Goal: Navigation & Orientation: Find specific page/section

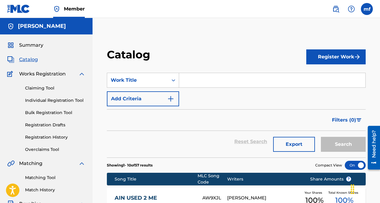
click at [32, 47] on span "Summary" at bounding box center [31, 45] width 24 height 7
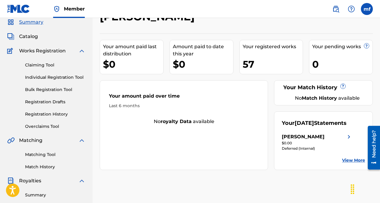
scroll to position [18, 0]
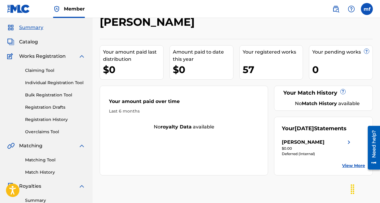
click at [29, 42] on span "Catalog" at bounding box center [28, 41] width 19 height 7
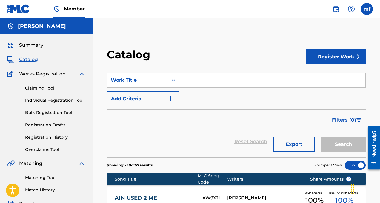
click at [40, 45] on span "Summary" at bounding box center [31, 45] width 24 height 7
